Goal: Information Seeking & Learning: Check status

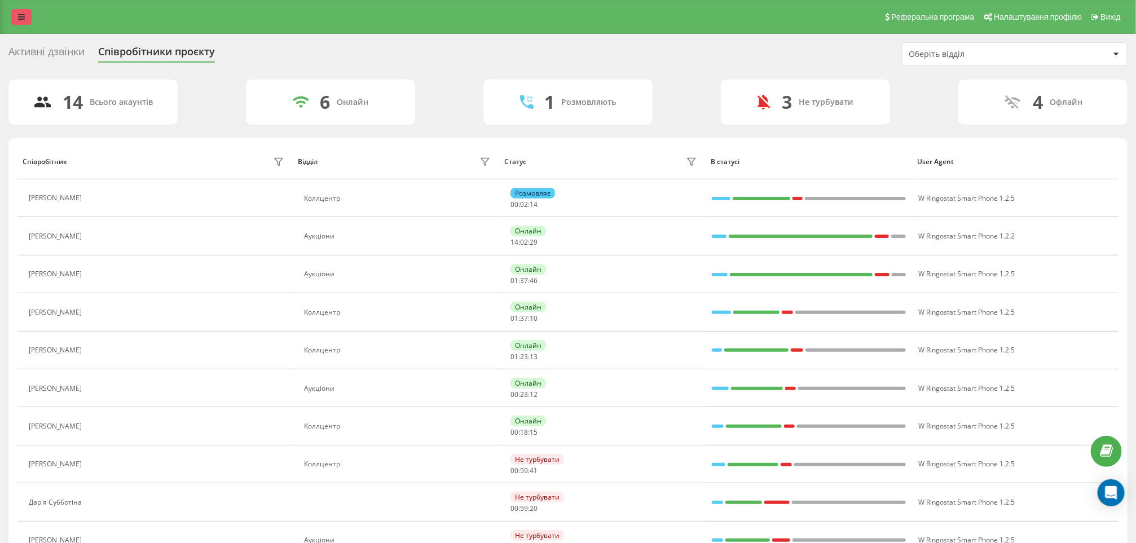
click at [21, 14] on icon at bounding box center [21, 17] width 7 height 8
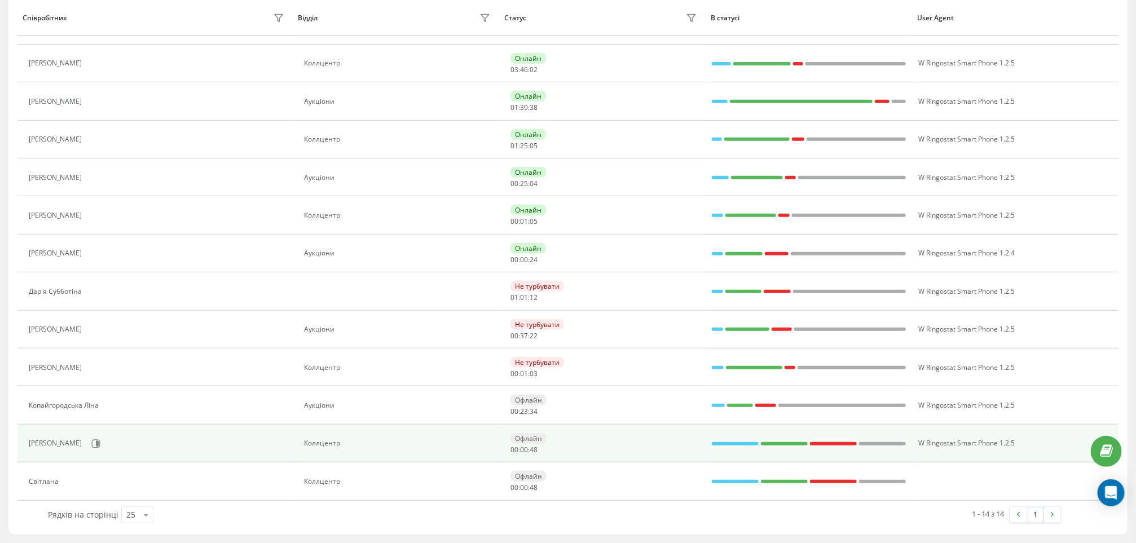
scroll to position [216, 0]
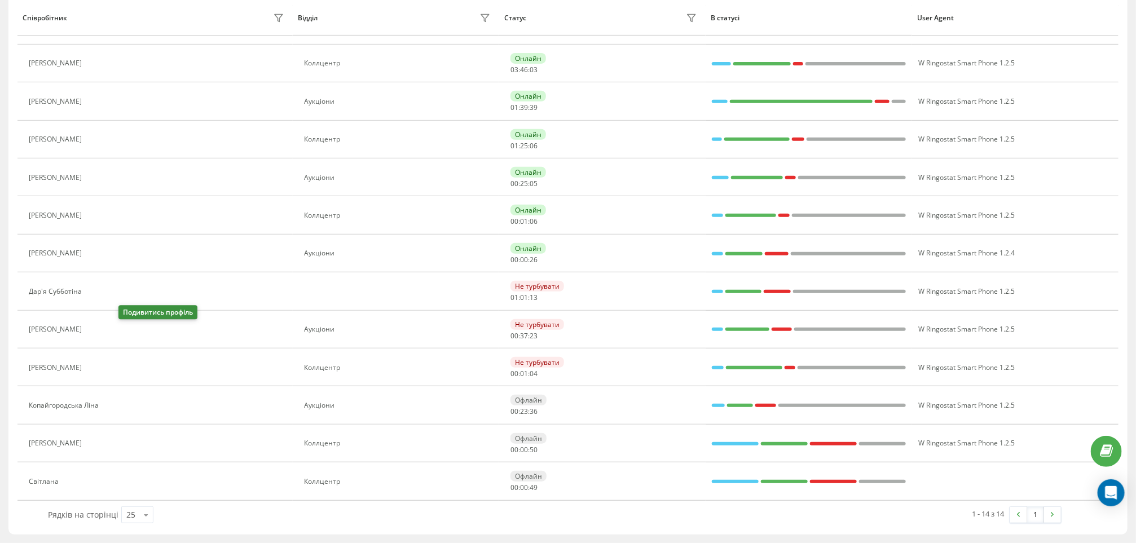
click at [99, 330] on icon at bounding box center [94, 329] width 9 height 9
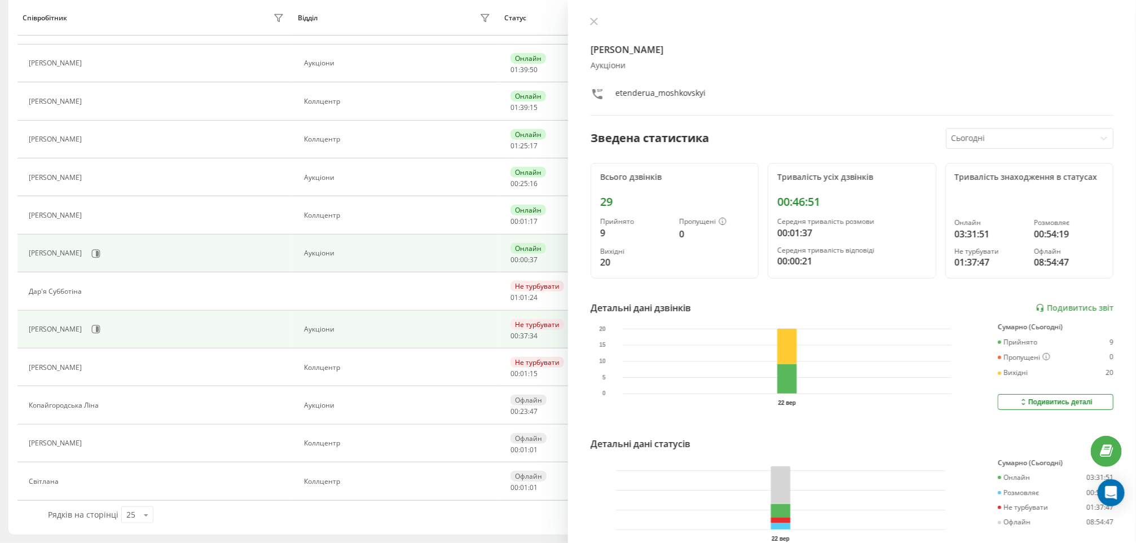
scroll to position [177, 0]
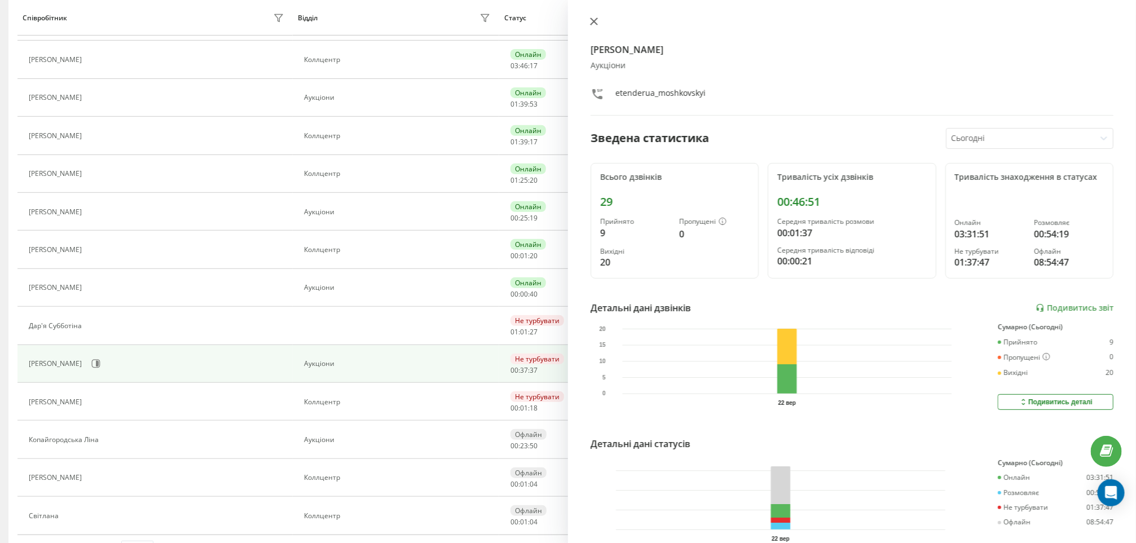
click at [591, 19] on icon at bounding box center [594, 21] width 7 height 7
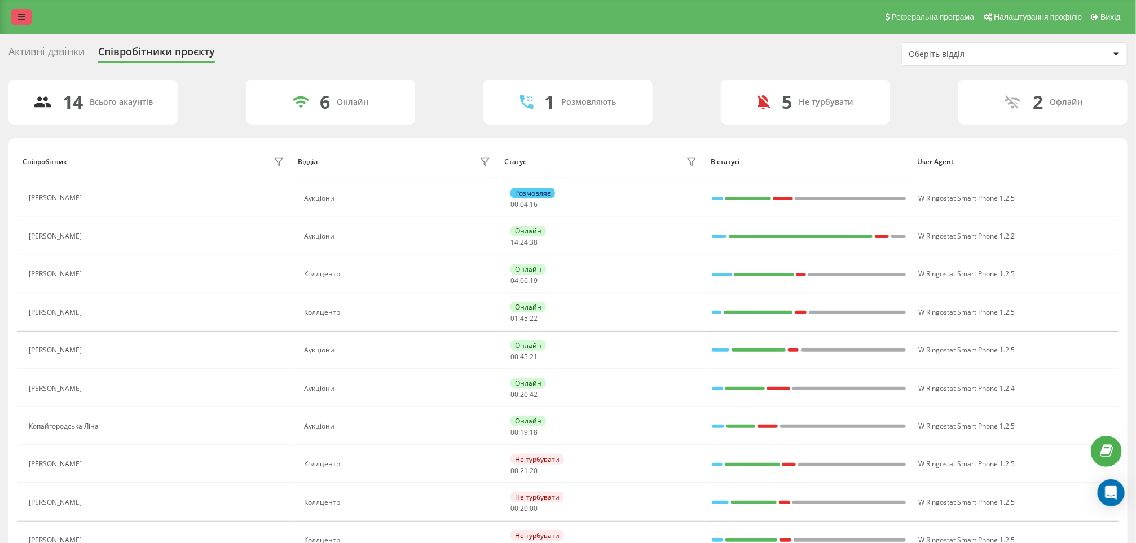
click at [24, 15] on icon at bounding box center [21, 17] width 7 height 8
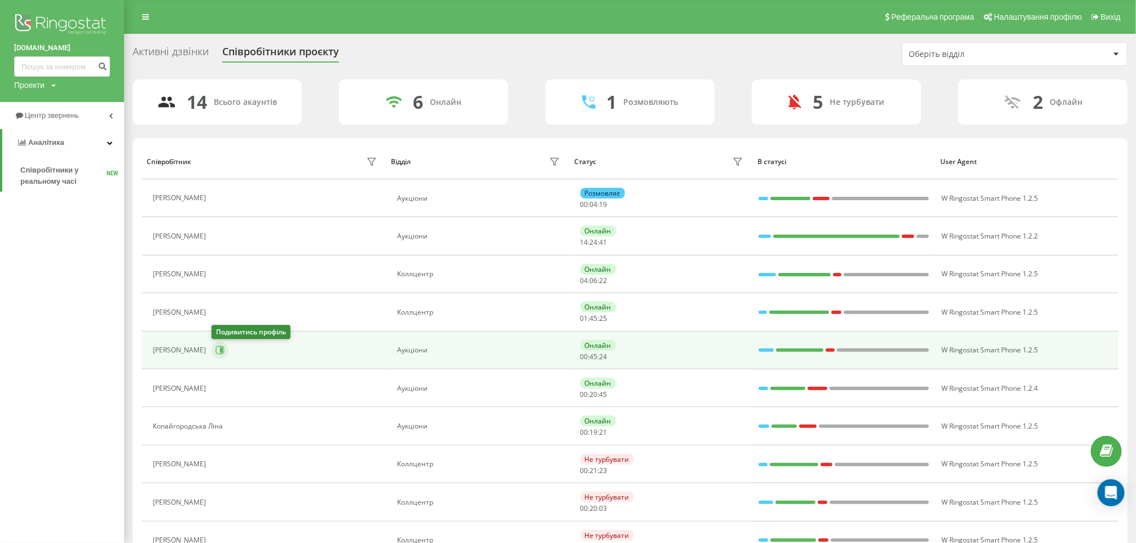
click at [214, 355] on button at bounding box center [220, 350] width 17 height 17
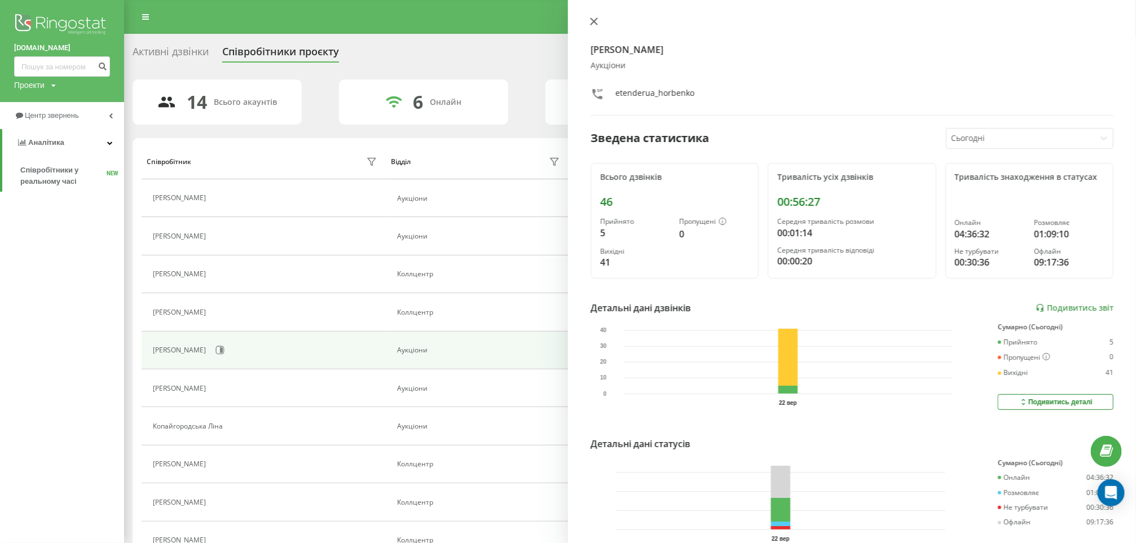
click at [598, 23] on button at bounding box center [594, 22] width 15 height 11
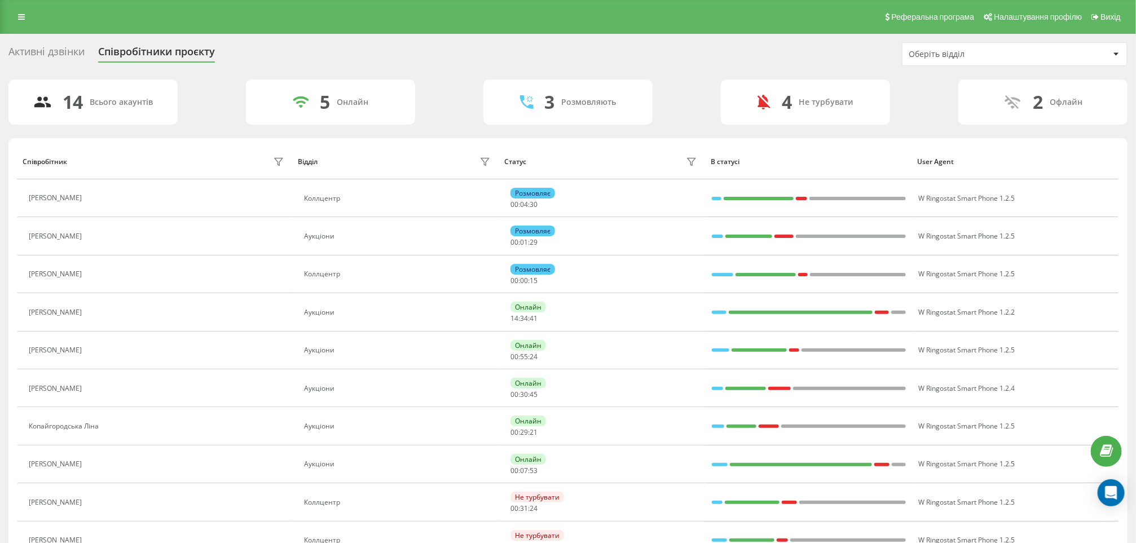
click at [10, 16] on div "Реферальна програма Налаштування профілю Вихід" at bounding box center [568, 17] width 1136 height 34
click at [20, 14] on icon at bounding box center [21, 17] width 7 height 8
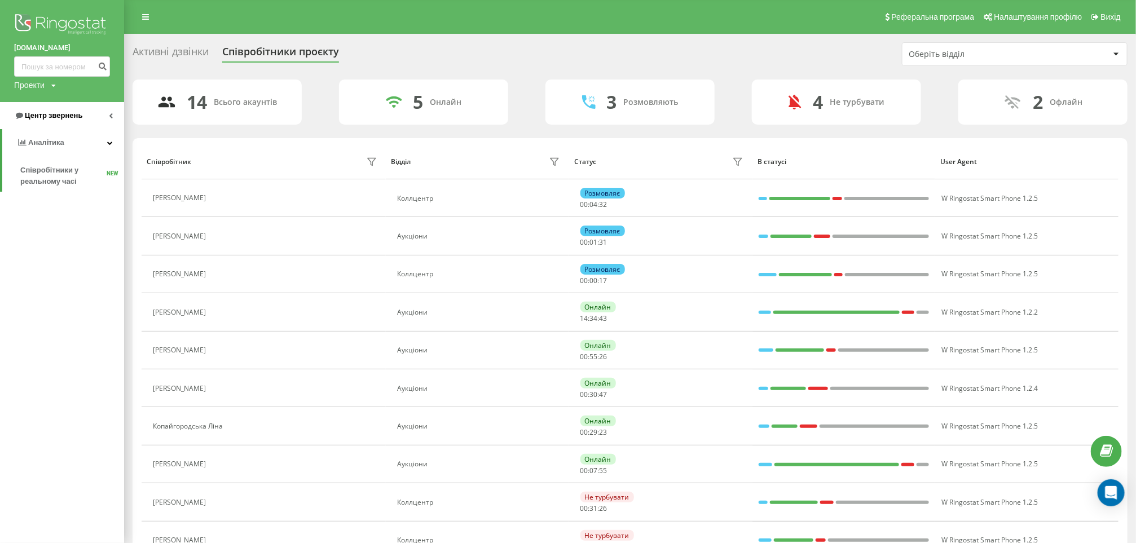
click at [54, 117] on span "Центр звернень" at bounding box center [54, 115] width 58 height 8
click at [46, 183] on span "Звіт про пропущені необроблені дзвінки" at bounding box center [69, 189] width 98 height 23
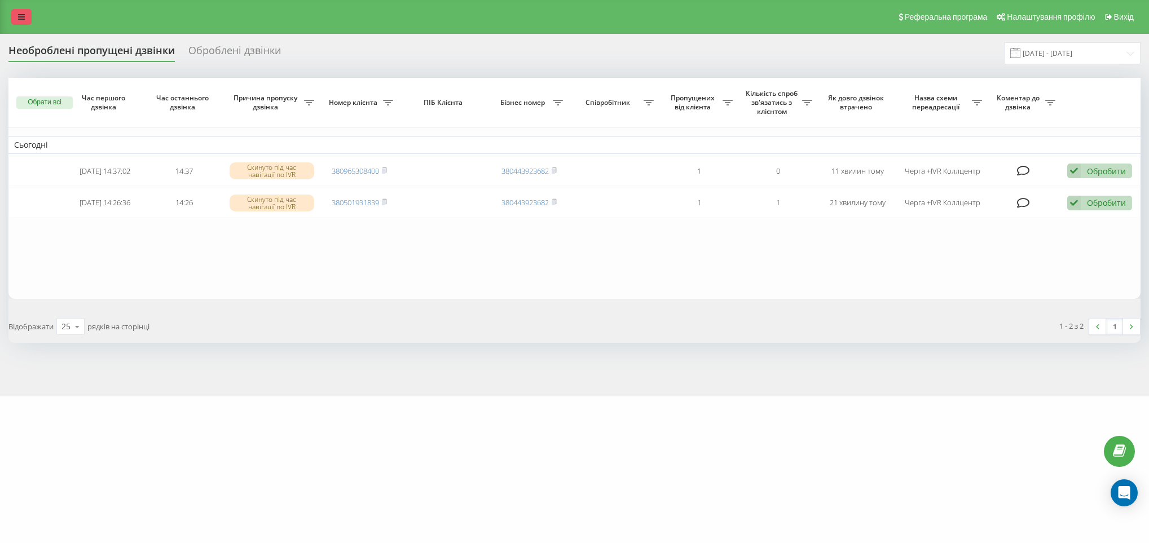
click at [16, 10] on link at bounding box center [21, 17] width 20 height 16
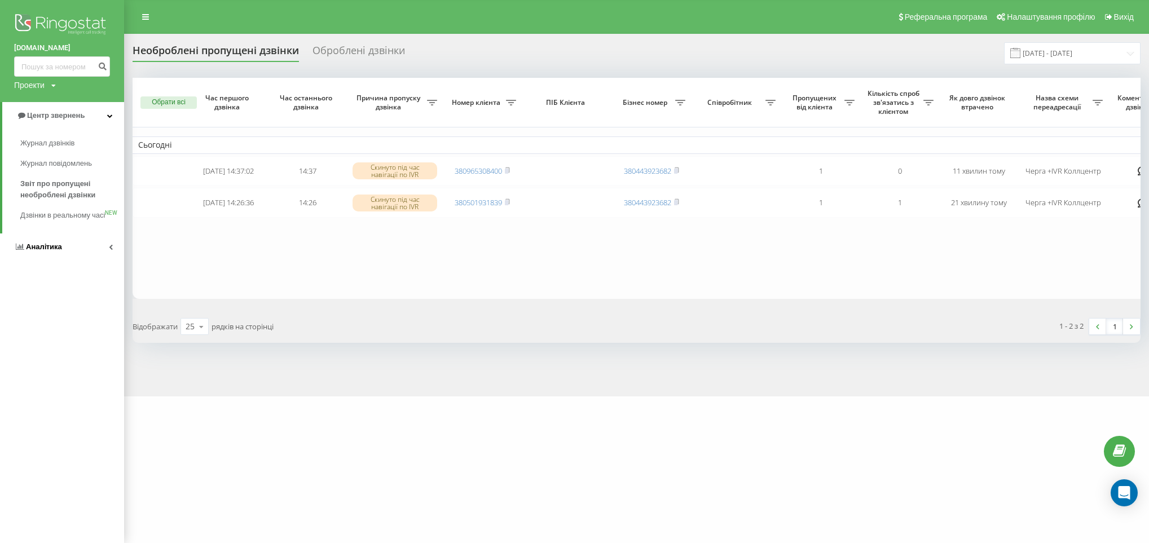
click at [98, 256] on link "Аналiтика" at bounding box center [62, 247] width 124 height 27
click at [60, 176] on span "Співробітники у реальному часі" at bounding box center [63, 176] width 86 height 23
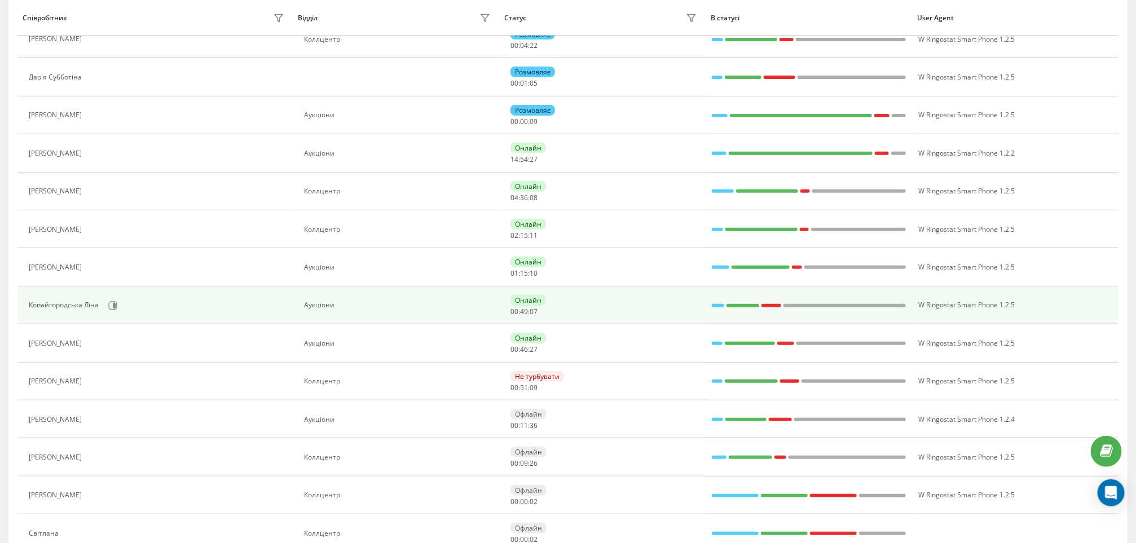
scroll to position [169, 0]
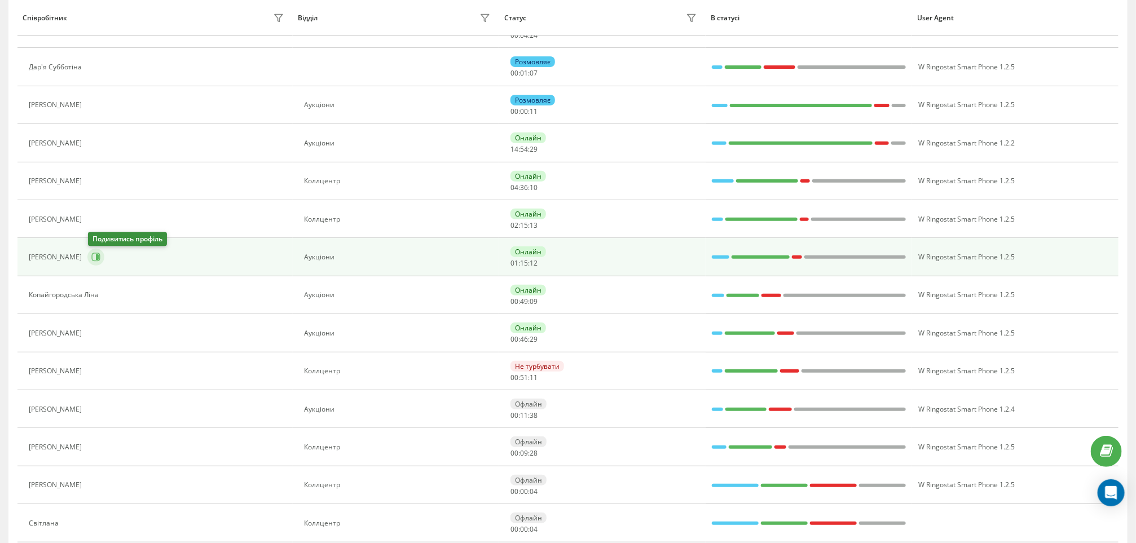
click at [98, 258] on icon at bounding box center [97, 257] width 3 height 6
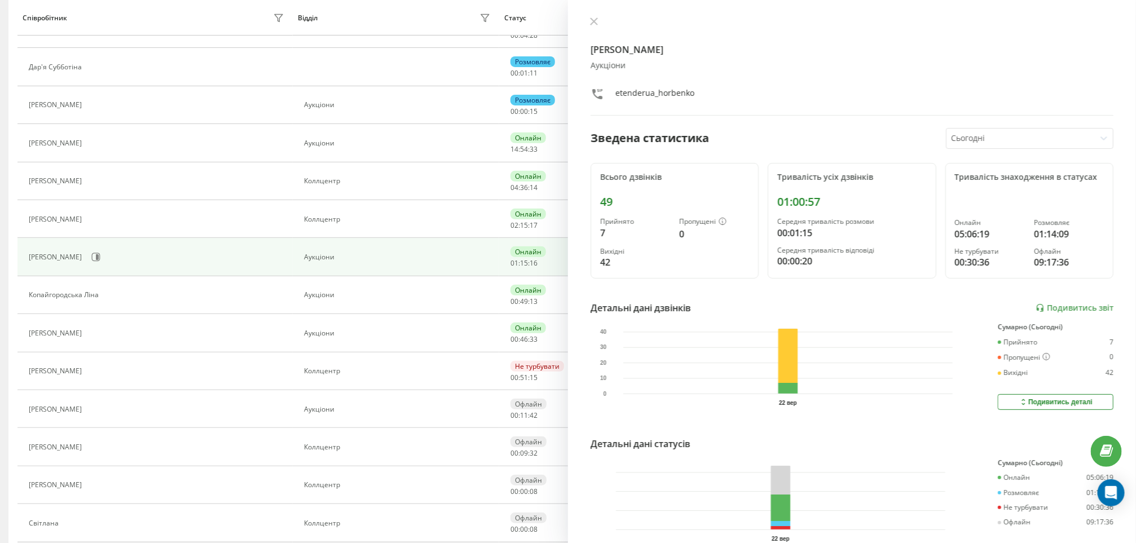
click at [592, 20] on icon at bounding box center [594, 21] width 8 height 8
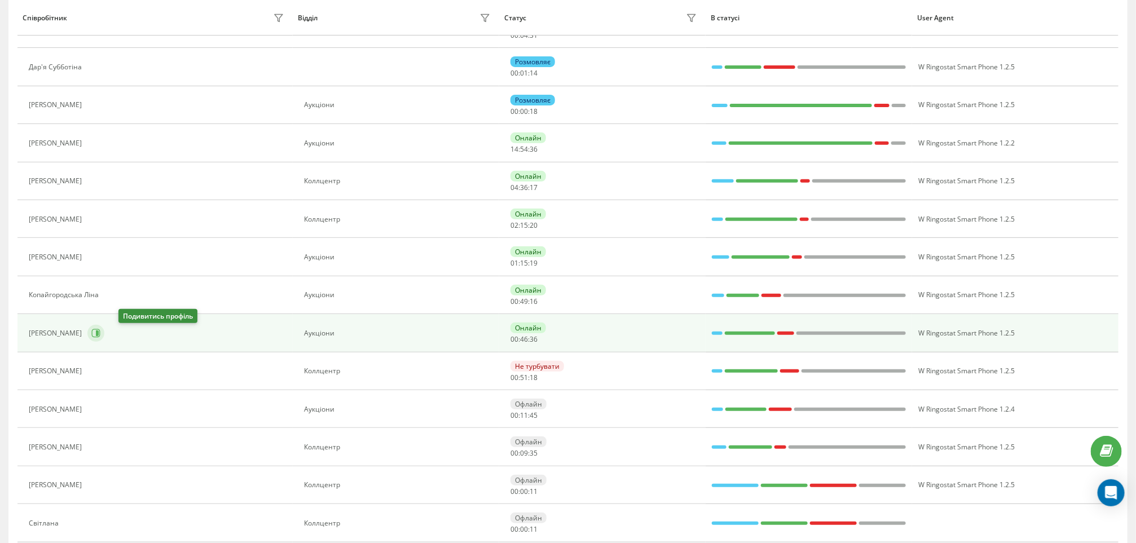
click at [100, 333] on icon at bounding box center [95, 333] width 9 height 9
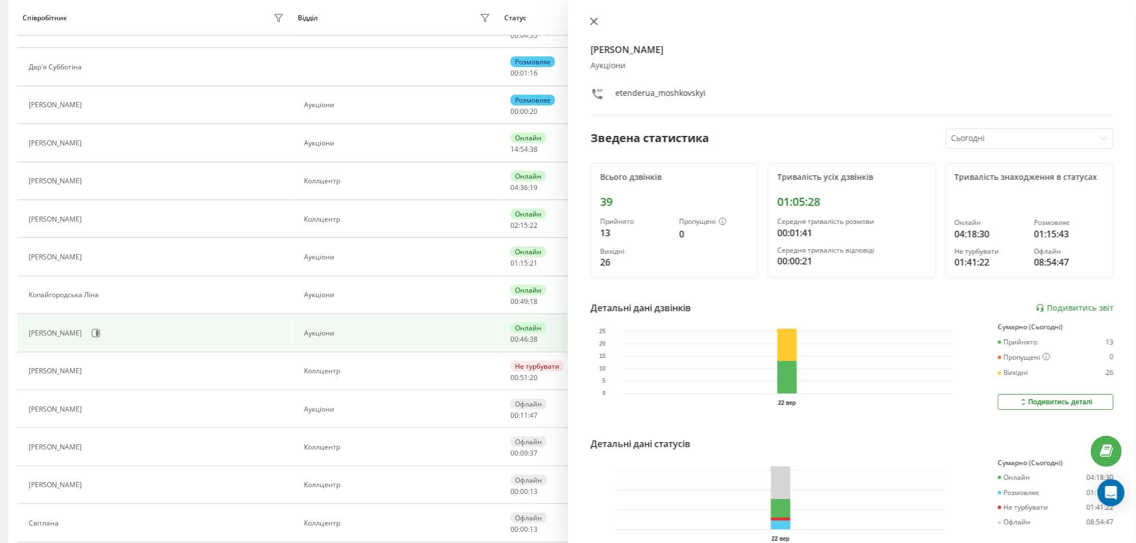
click at [589, 17] on button at bounding box center [594, 22] width 15 height 11
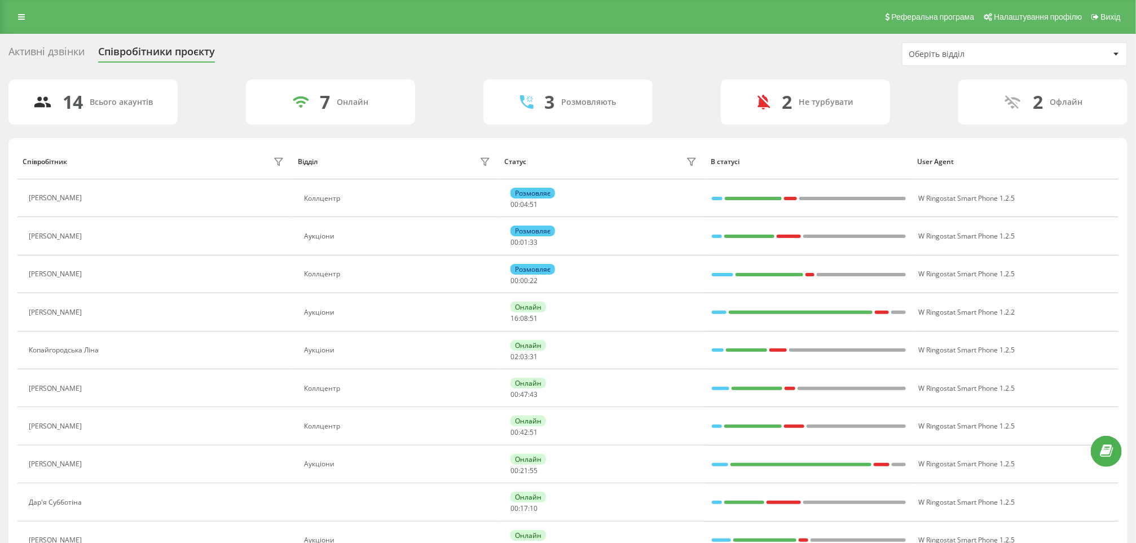
click at [9, 15] on div "Реферальна програма Налаштування профілю Вихід" at bounding box center [568, 17] width 1136 height 34
click at [19, 12] on link at bounding box center [21, 17] width 20 height 16
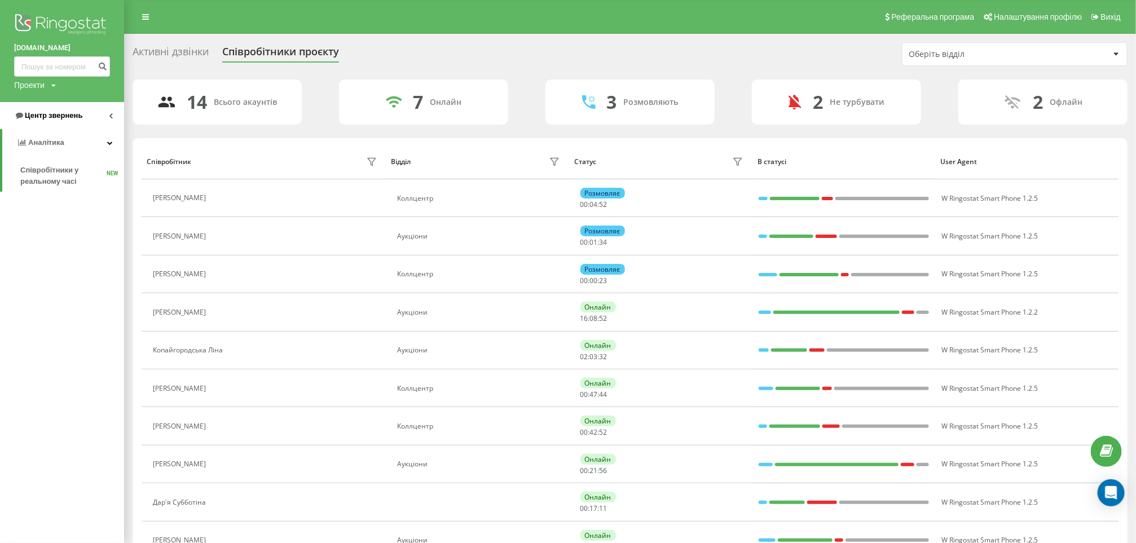
click at [56, 121] on span "Центр звернень" at bounding box center [48, 115] width 68 height 11
click at [56, 178] on span "Звіт про пропущені необроблені дзвінки" at bounding box center [69, 189] width 98 height 23
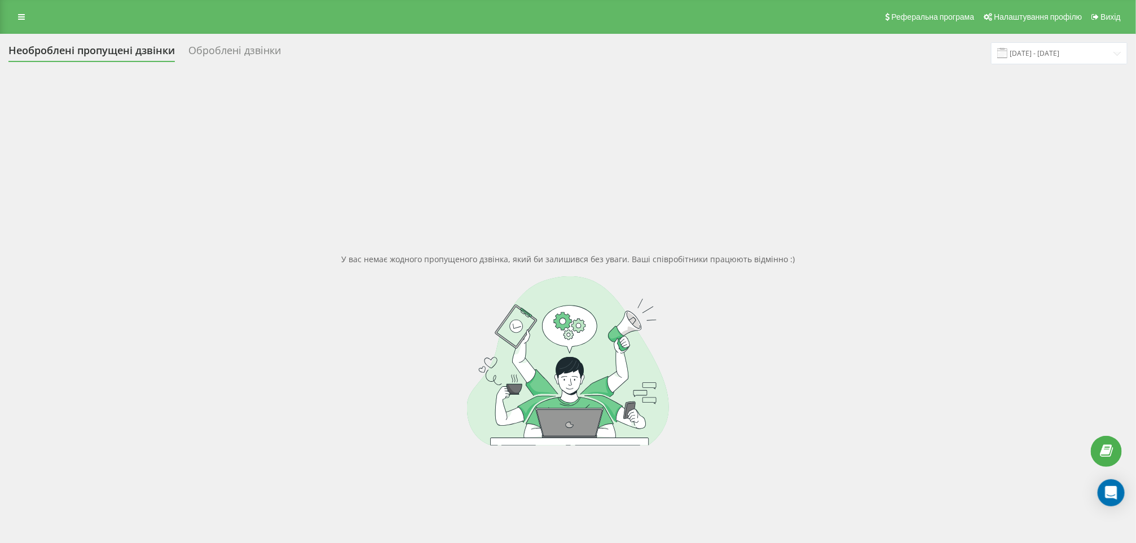
drag, startPoint x: 85, startPoint y: 54, endPoint x: 100, endPoint y: 55, distance: 14.7
click at [82, 55] on div "Необроблені пропущені дзвінки" at bounding box center [91, 53] width 166 height 17
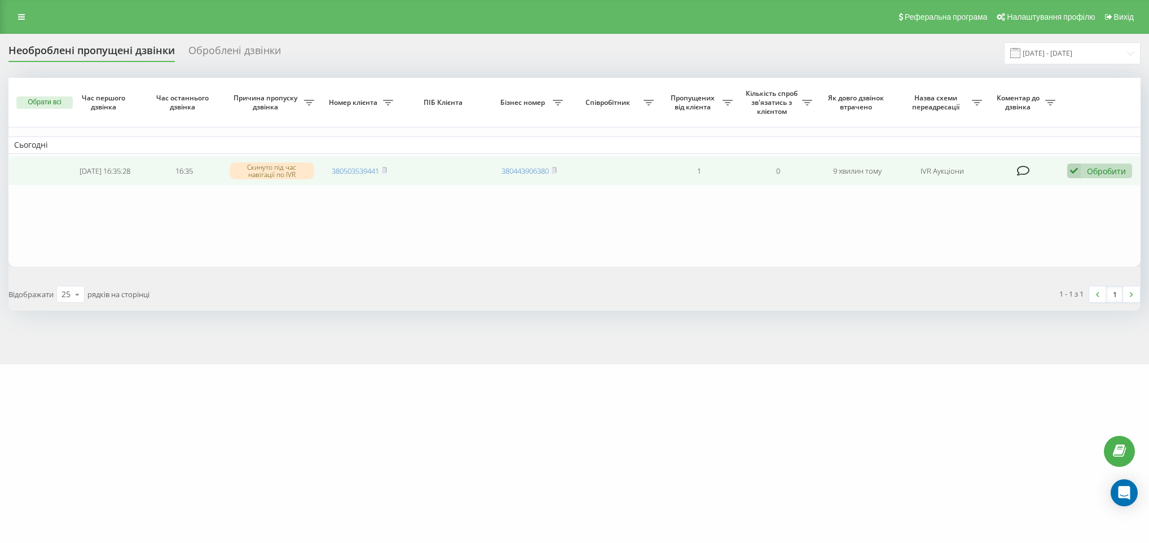
click at [388, 165] on td "380503539441" at bounding box center [359, 171] width 79 height 30
click at [385, 172] on rect at bounding box center [383, 171] width 3 height 5
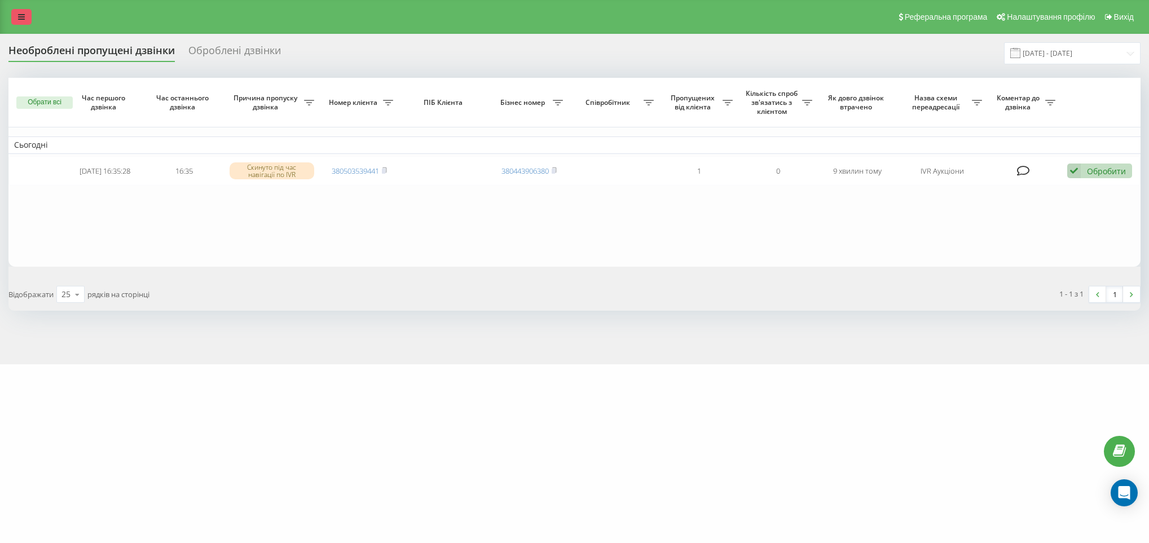
click at [28, 10] on link at bounding box center [21, 17] width 20 height 16
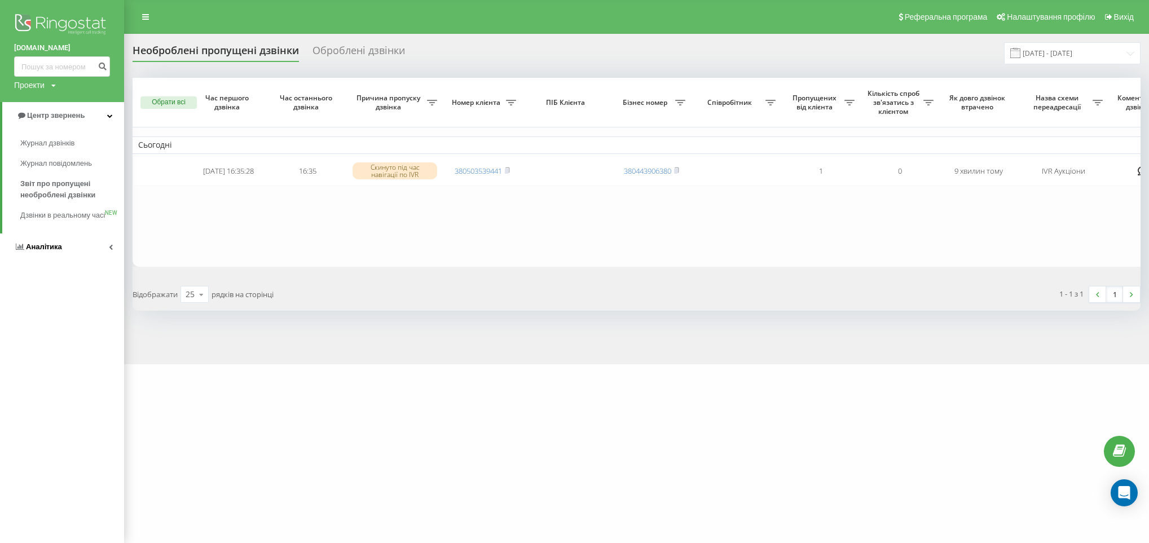
click at [66, 261] on link "Аналiтика" at bounding box center [62, 247] width 124 height 27
click at [51, 178] on span "Співробітники у реальному часі" at bounding box center [63, 176] width 86 height 23
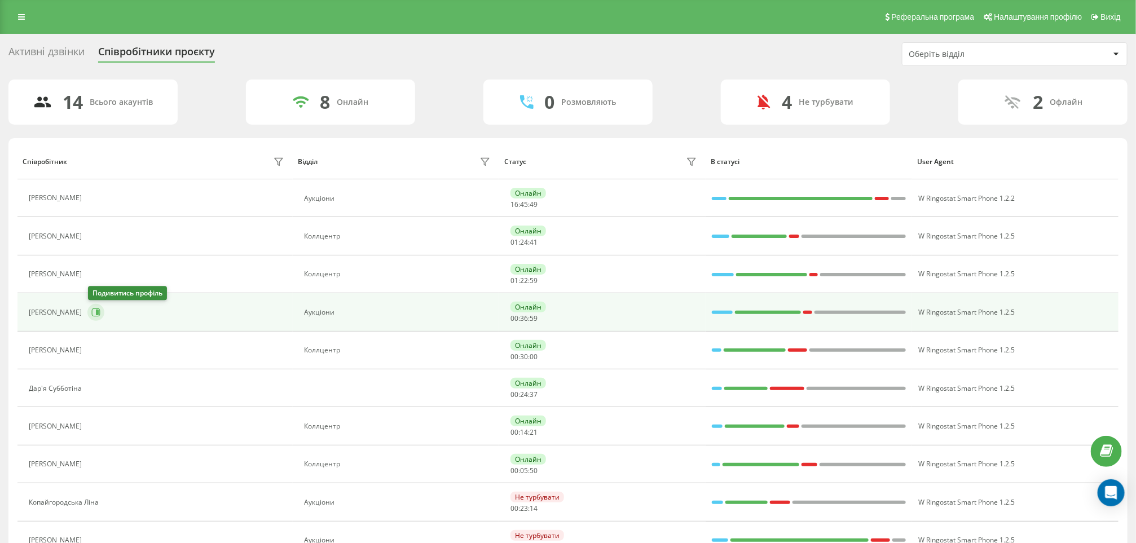
click at [96, 319] on button at bounding box center [95, 312] width 17 height 17
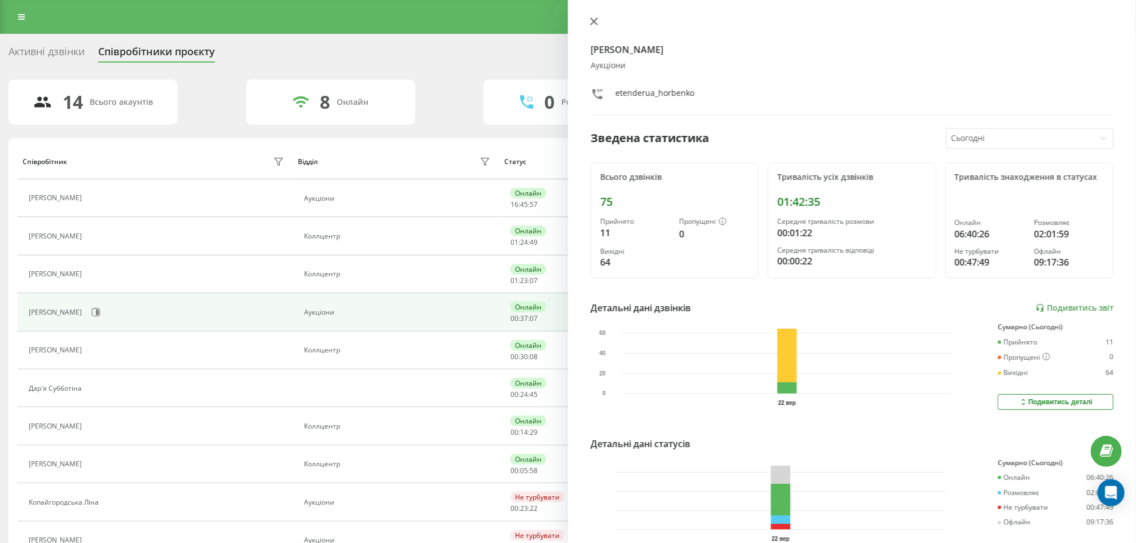
click at [592, 20] on icon at bounding box center [594, 21] width 7 height 7
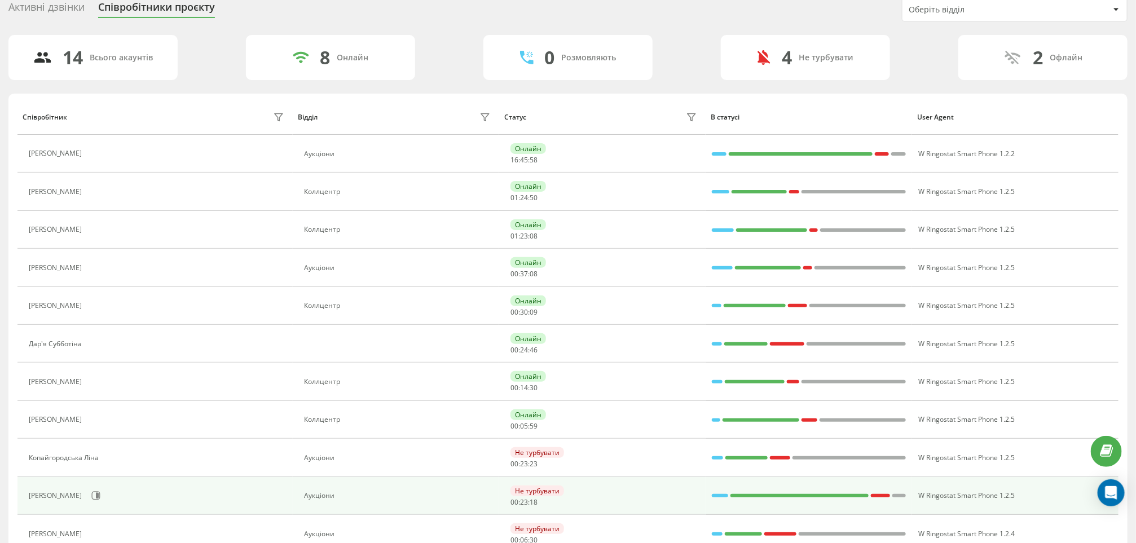
scroll to position [85, 0]
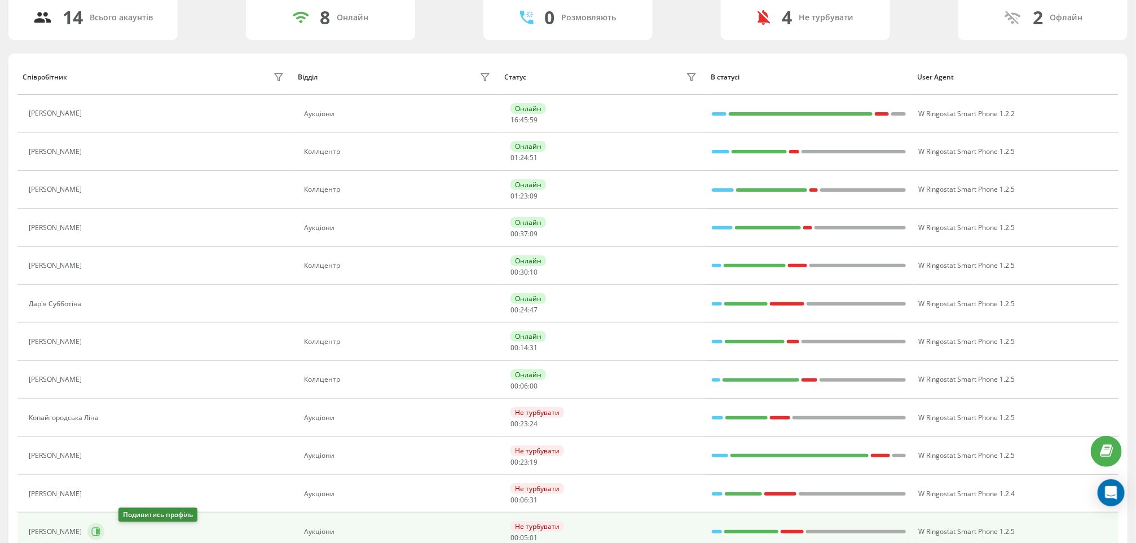
click at [104, 537] on button at bounding box center [95, 532] width 17 height 17
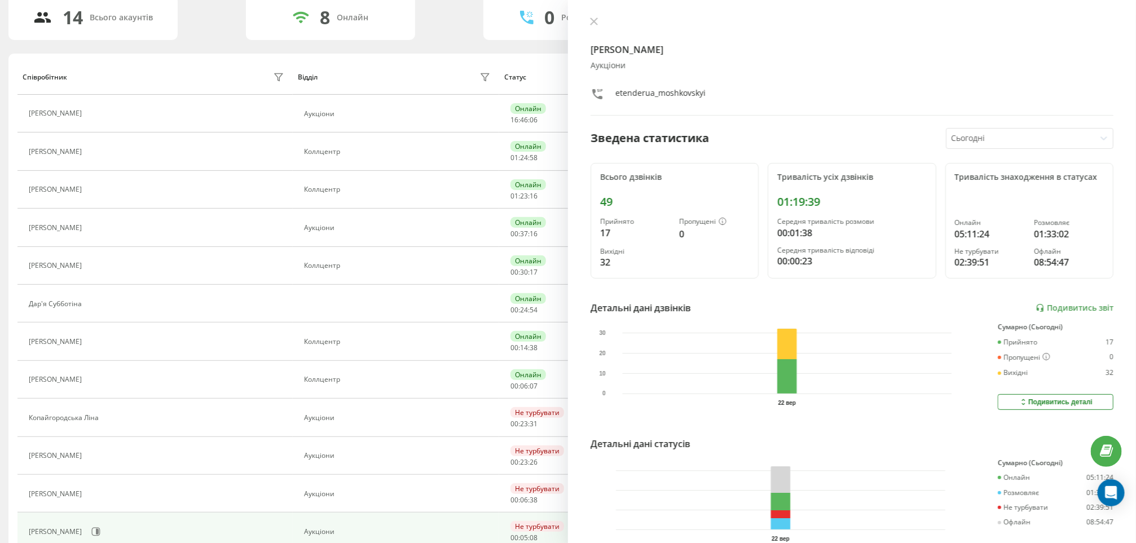
drag, startPoint x: 595, startPoint y: 23, endPoint x: 572, endPoint y: 36, distance: 26.0
click at [595, 22] on icon at bounding box center [594, 21] width 7 height 7
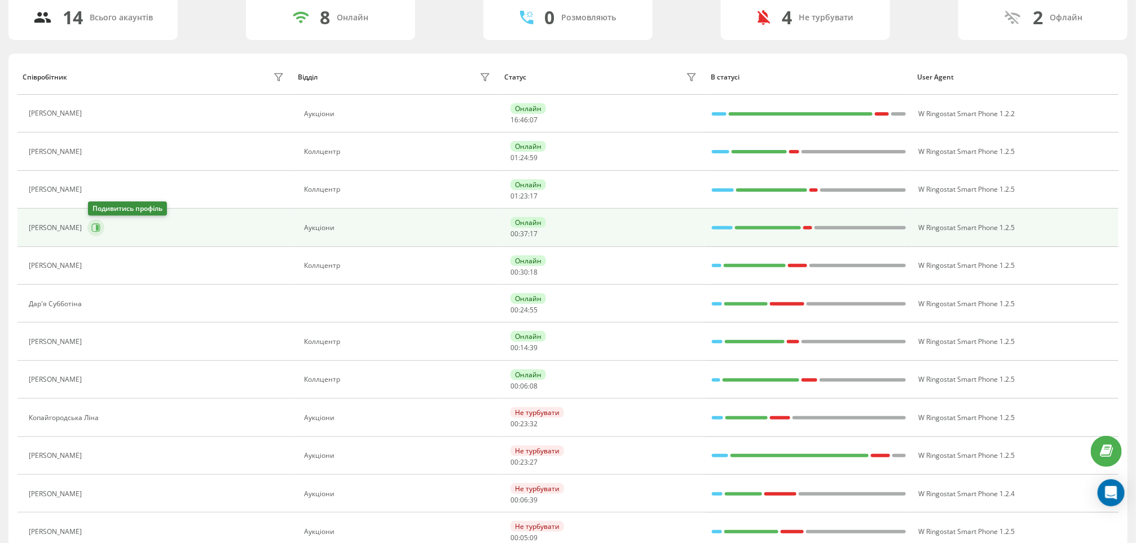
click at [94, 230] on icon at bounding box center [95, 227] width 9 height 9
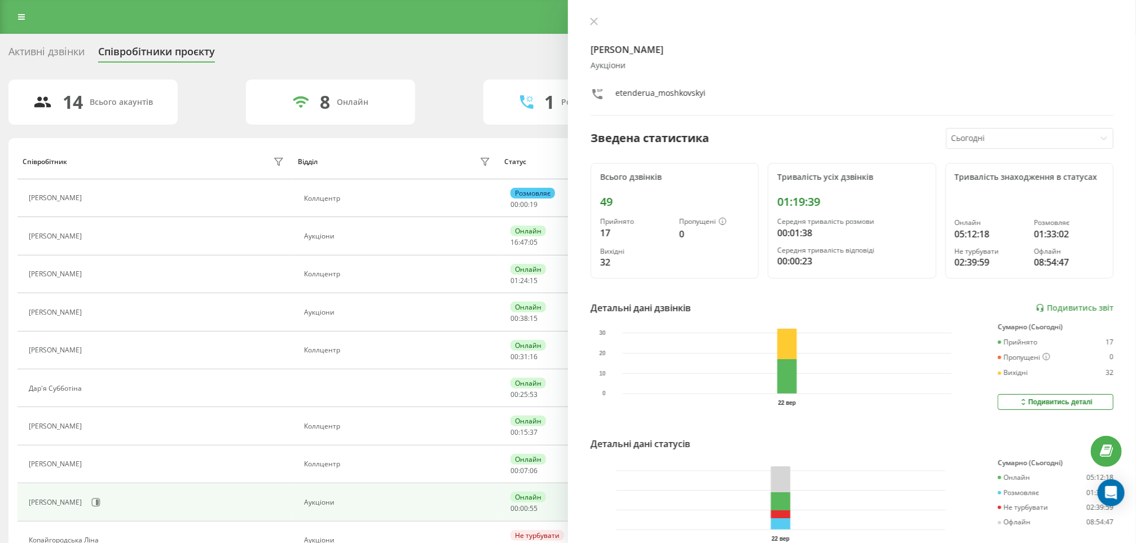
click at [55, 46] on div "Активні дзвінки" at bounding box center [46, 54] width 76 height 17
click at [28, 17] on link at bounding box center [21, 17] width 20 height 16
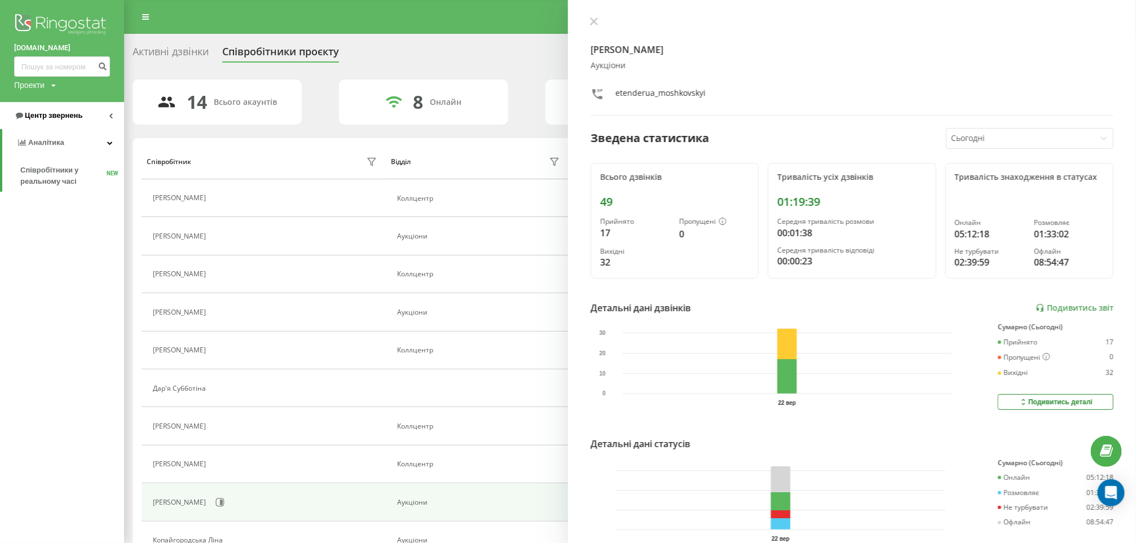
click at [83, 108] on link "Центр звернень" at bounding box center [62, 115] width 124 height 27
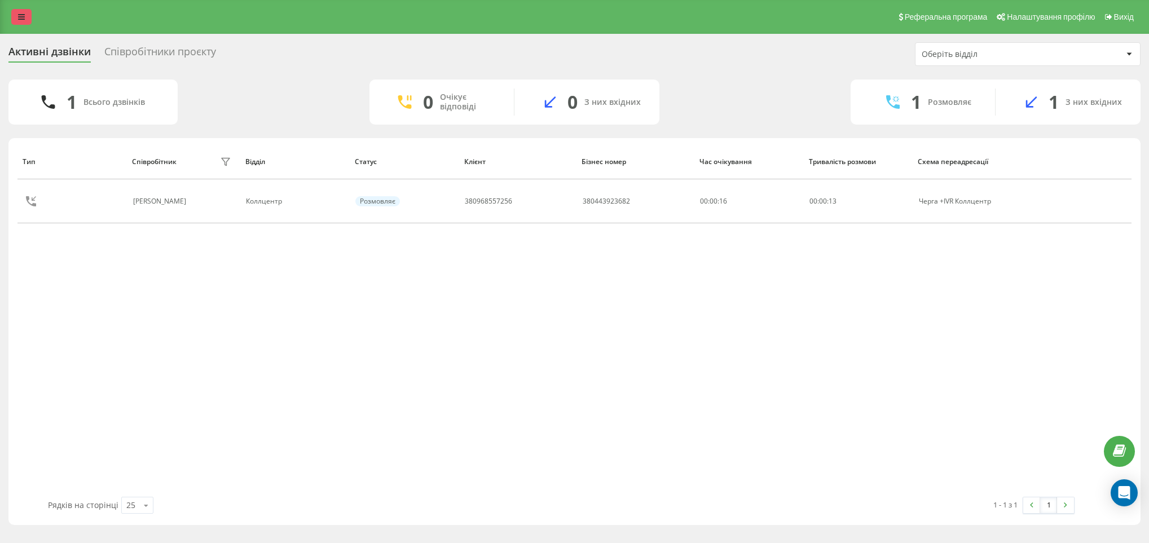
click at [21, 19] on icon at bounding box center [21, 17] width 7 height 8
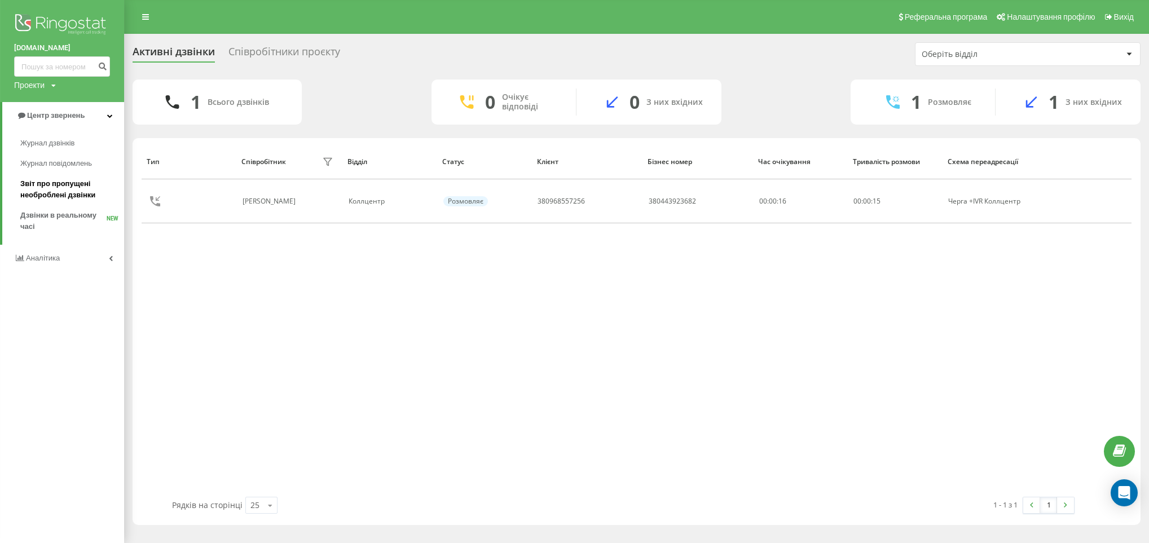
click at [63, 190] on span "Звіт про пропущені необроблені дзвінки" at bounding box center [69, 189] width 98 height 23
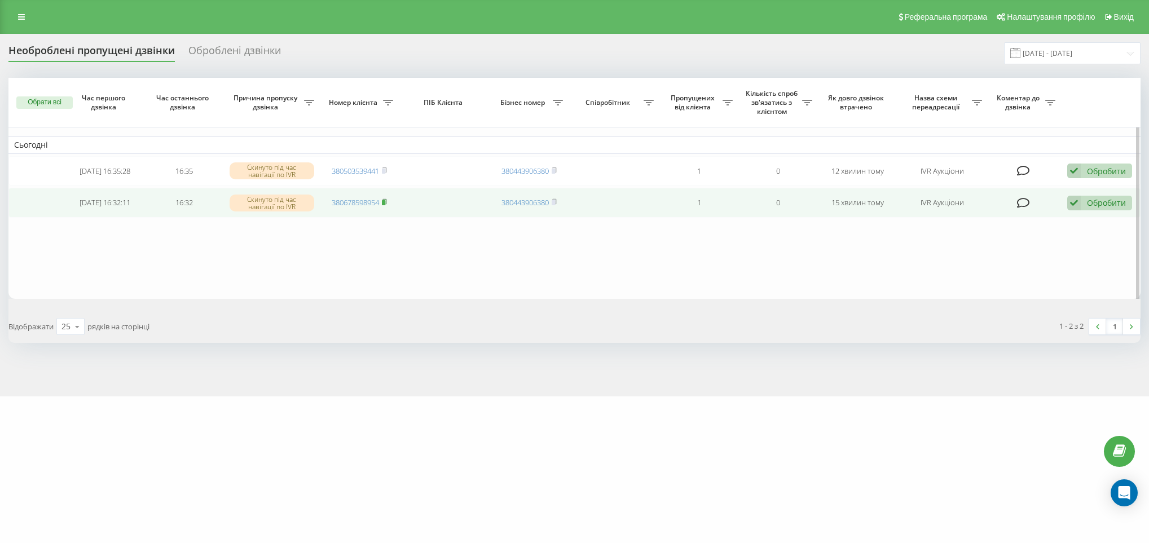
click at [387, 202] on icon at bounding box center [385, 201] width 4 height 5
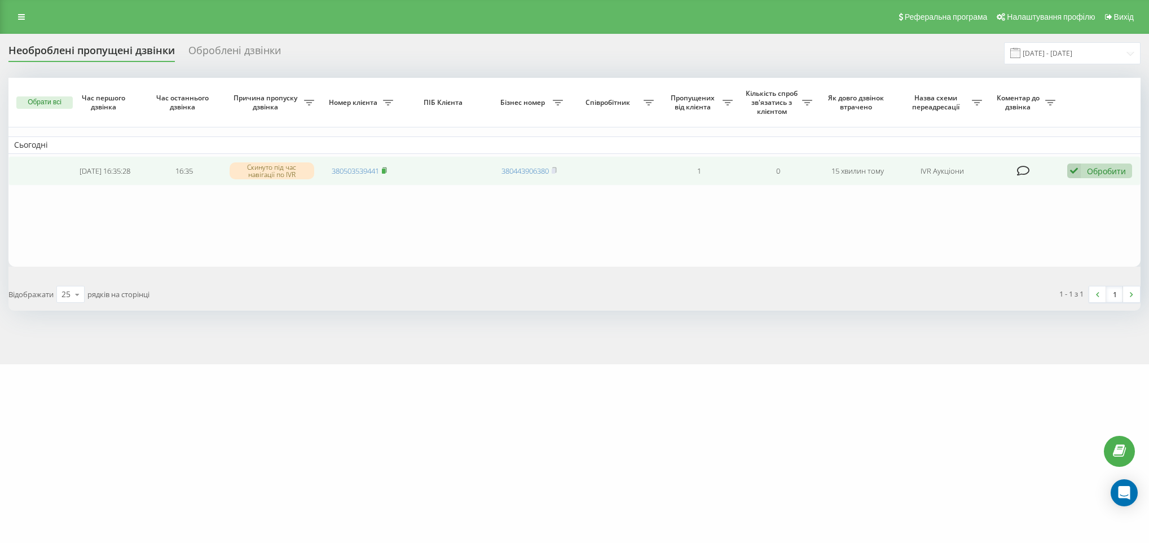
click at [387, 168] on icon at bounding box center [385, 169] width 4 height 5
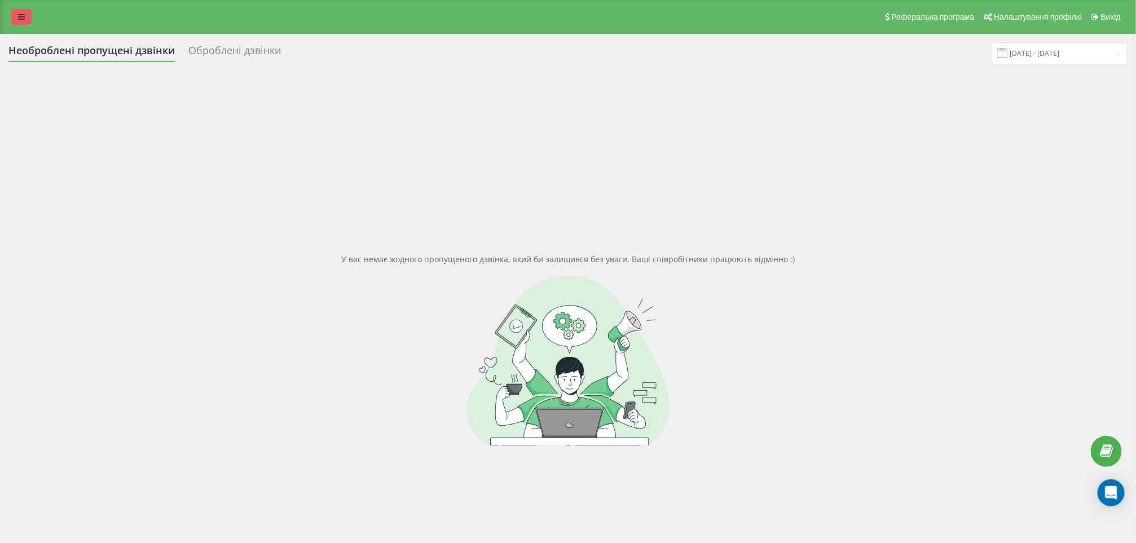
click at [17, 24] on link at bounding box center [21, 17] width 20 height 16
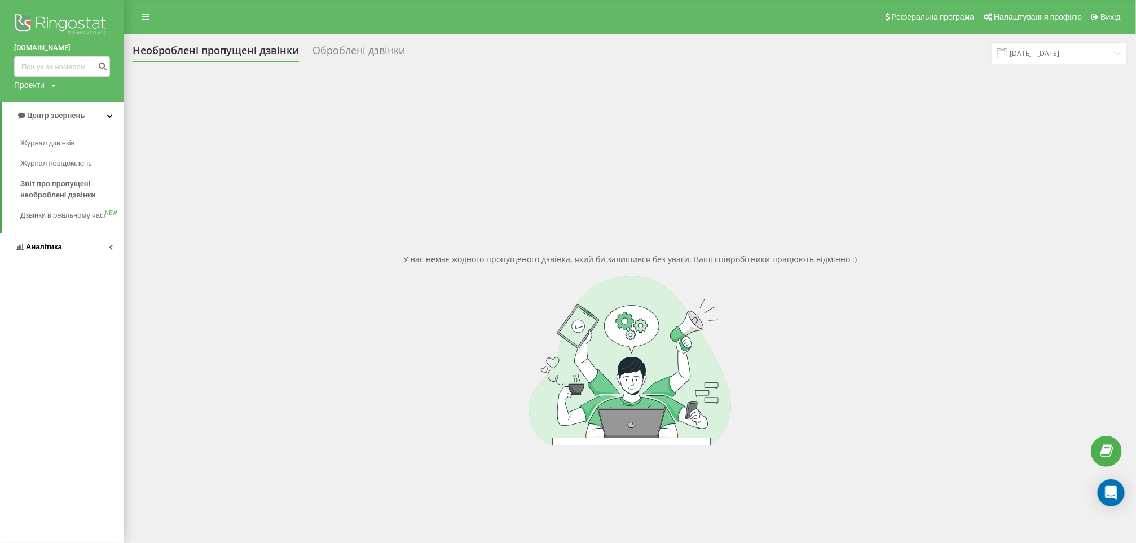
click at [52, 251] on span "Аналiтика" at bounding box center [44, 247] width 36 height 8
click at [52, 173] on span "Співробітники у реальному часі" at bounding box center [63, 176] width 86 height 23
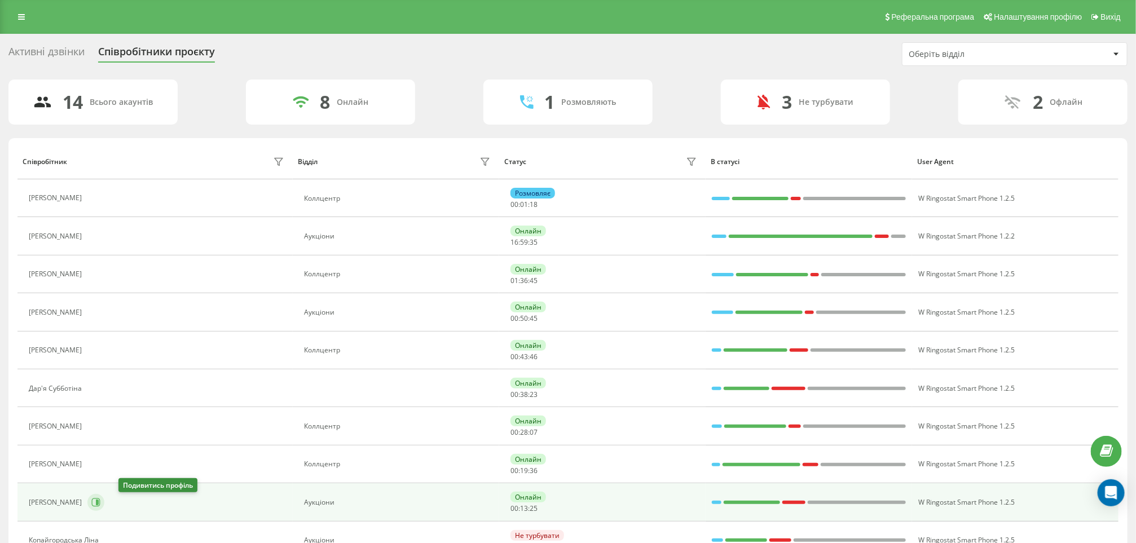
click at [100, 507] on icon at bounding box center [96, 502] width 8 height 8
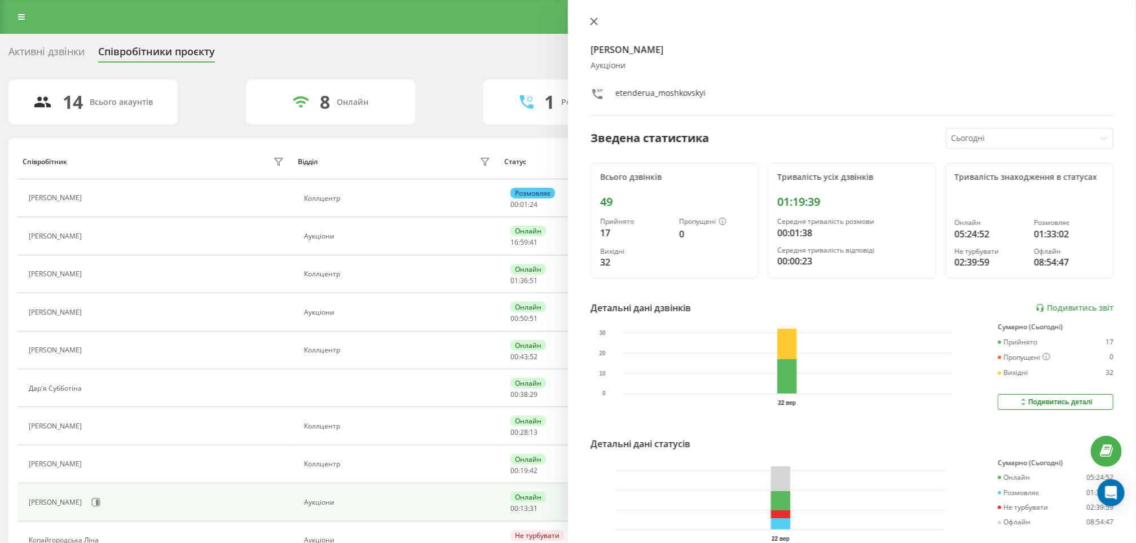
click at [596, 17] on icon at bounding box center [594, 21] width 8 height 8
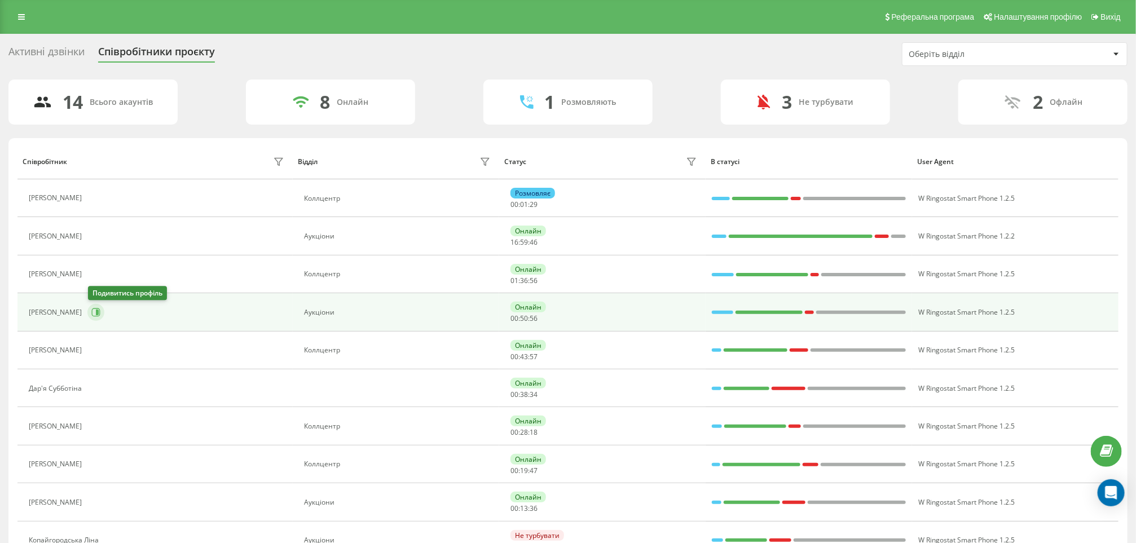
click at [97, 314] on icon at bounding box center [97, 313] width 3 height 6
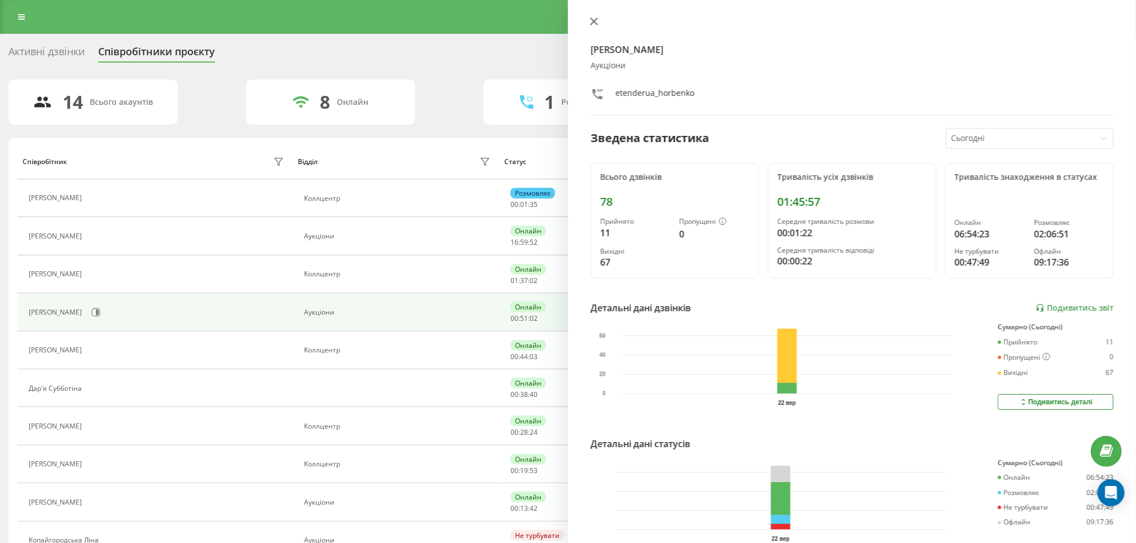
click at [594, 20] on icon at bounding box center [594, 21] width 8 height 8
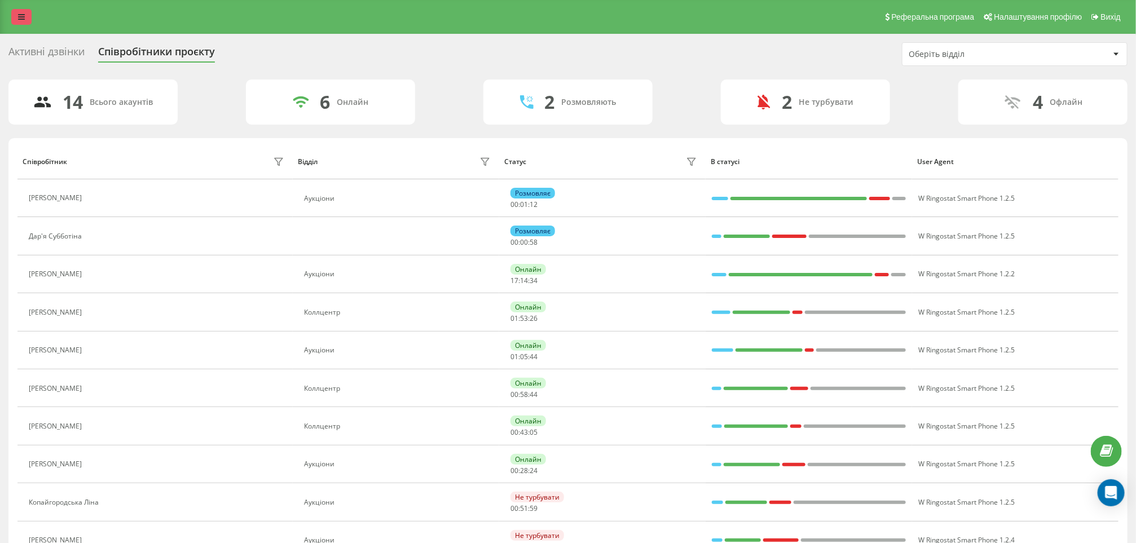
click at [14, 19] on link at bounding box center [21, 17] width 20 height 16
click at [15, 31] on div "Реферальна програма Налаштування профілю Вихід" at bounding box center [568, 17] width 1136 height 34
click at [17, 17] on link at bounding box center [21, 17] width 20 height 16
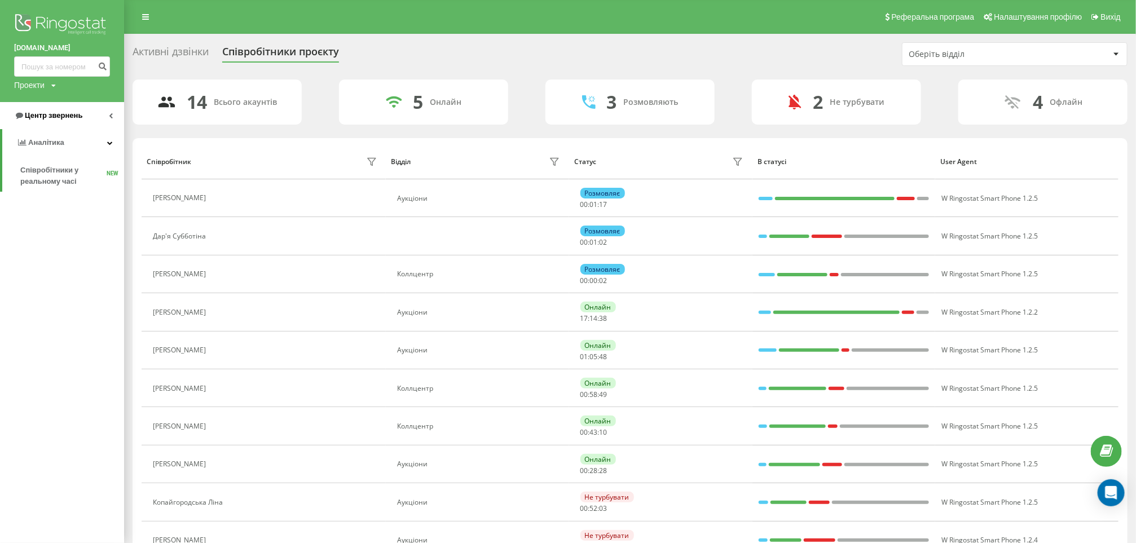
click at [51, 116] on span "Центр звернень" at bounding box center [54, 115] width 58 height 8
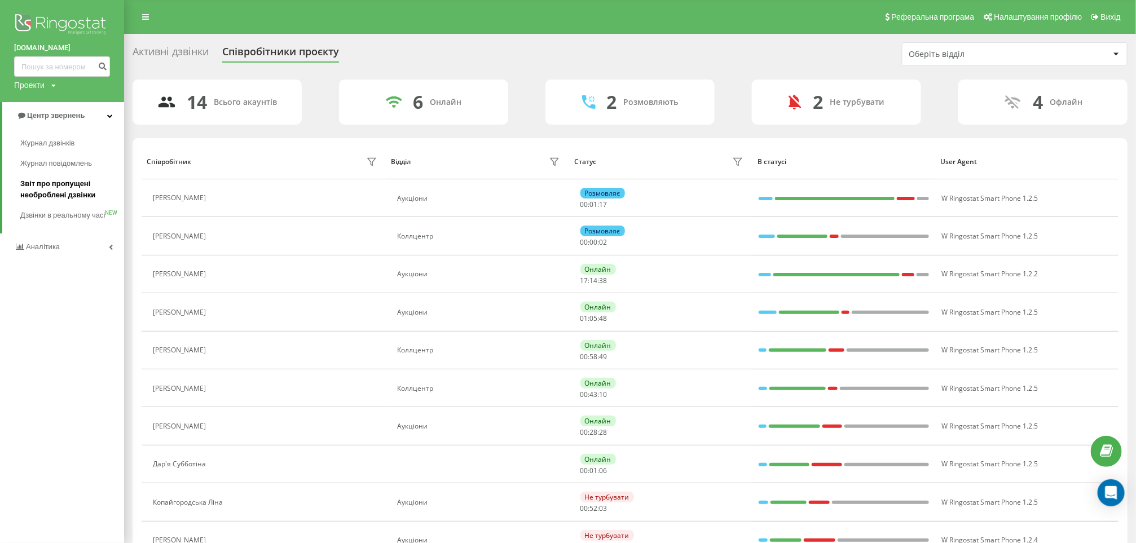
click at [53, 184] on span "Звіт про пропущені необроблені дзвінки" at bounding box center [69, 189] width 98 height 23
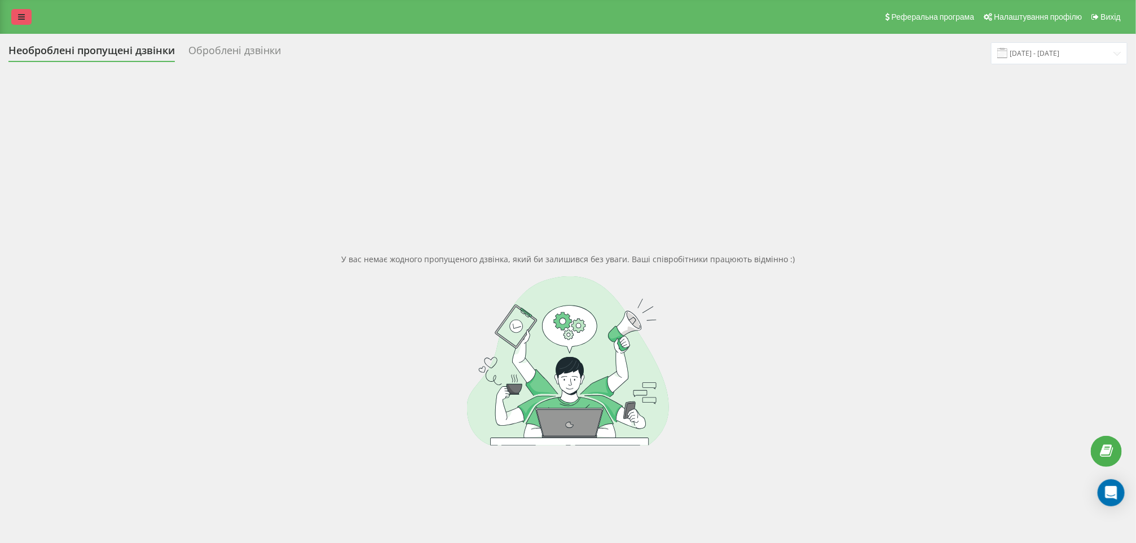
click at [24, 21] on link at bounding box center [21, 17] width 20 height 16
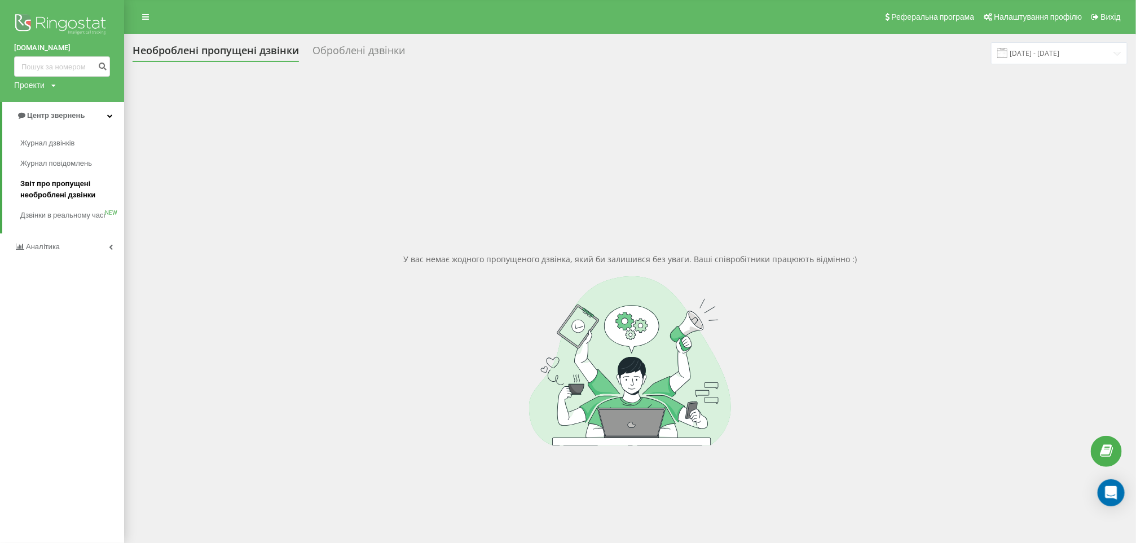
click at [56, 195] on span "Звіт про пропущені необроблені дзвінки" at bounding box center [69, 189] width 98 height 23
